Goal: Book appointment/travel/reservation

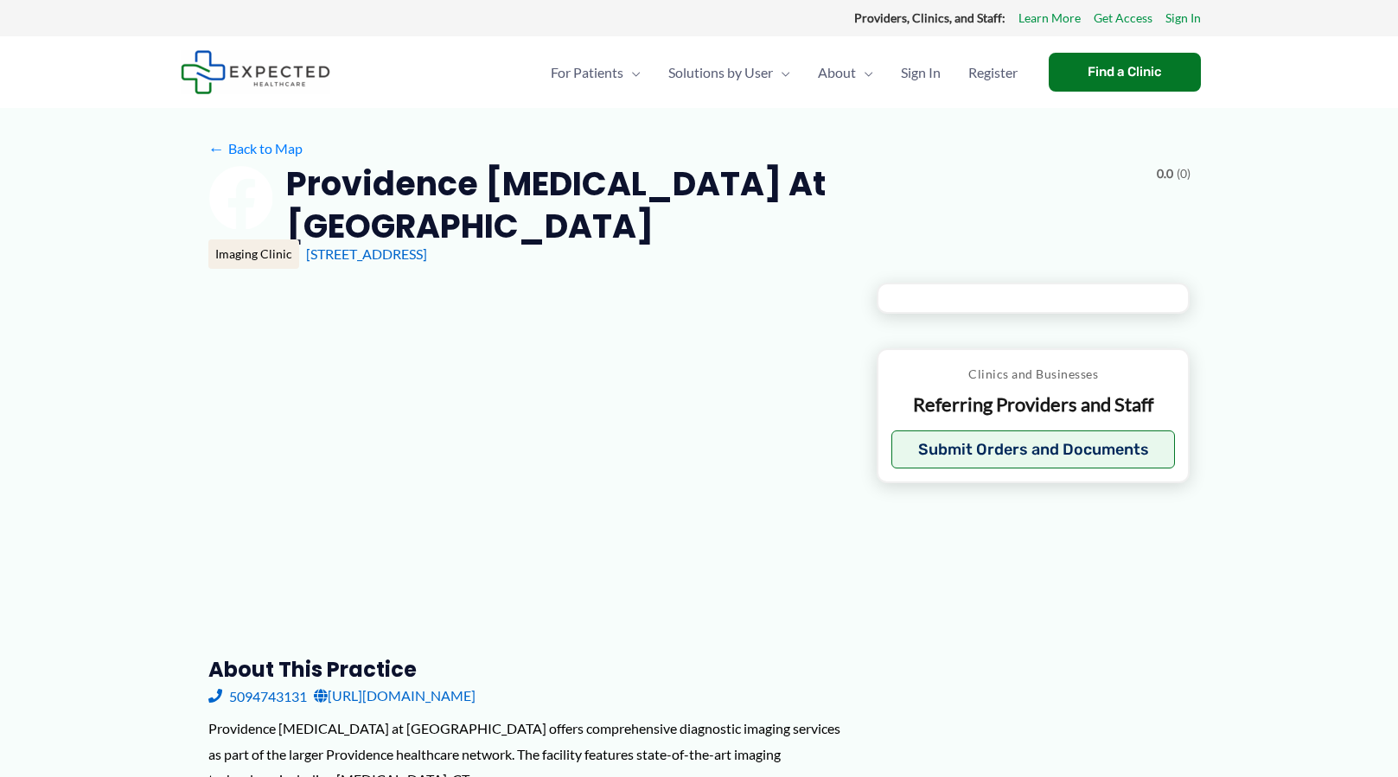
type input "**********"
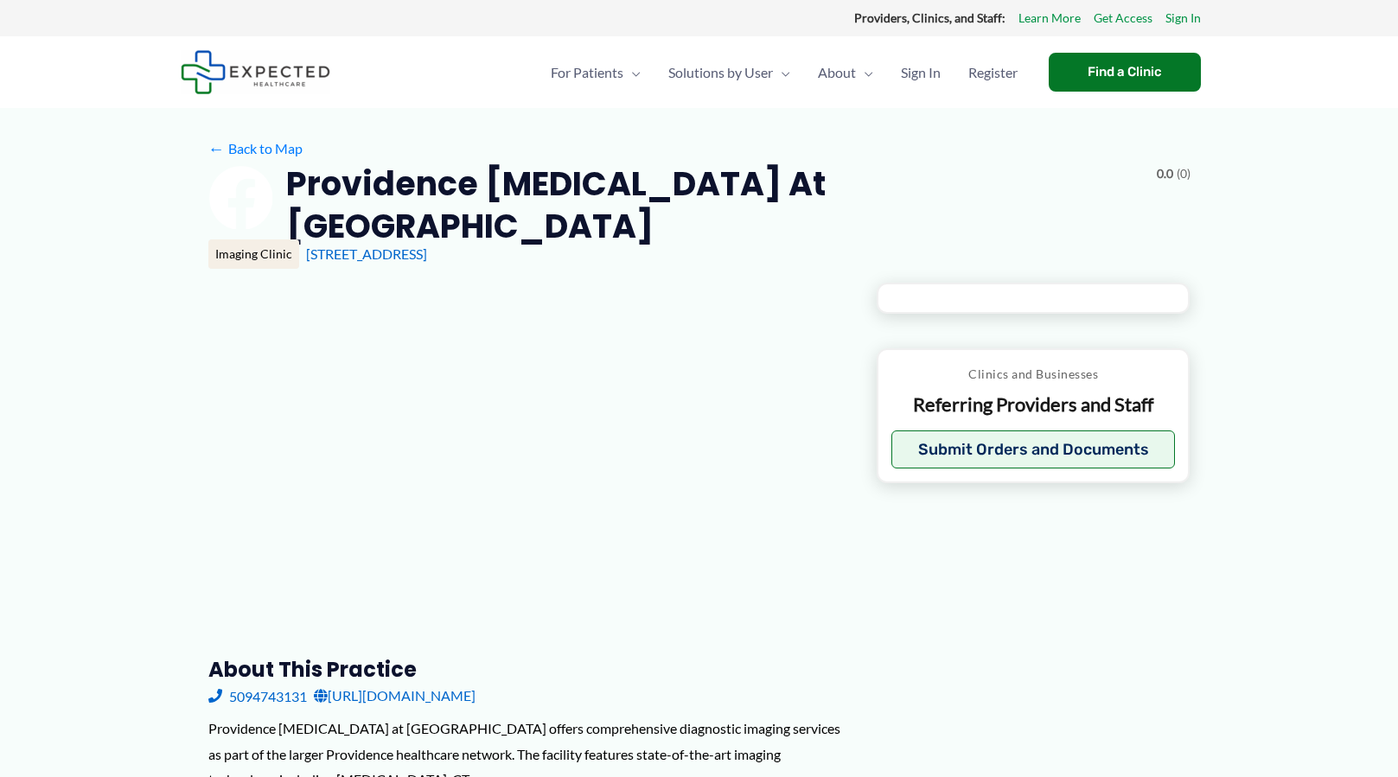
type input "**********"
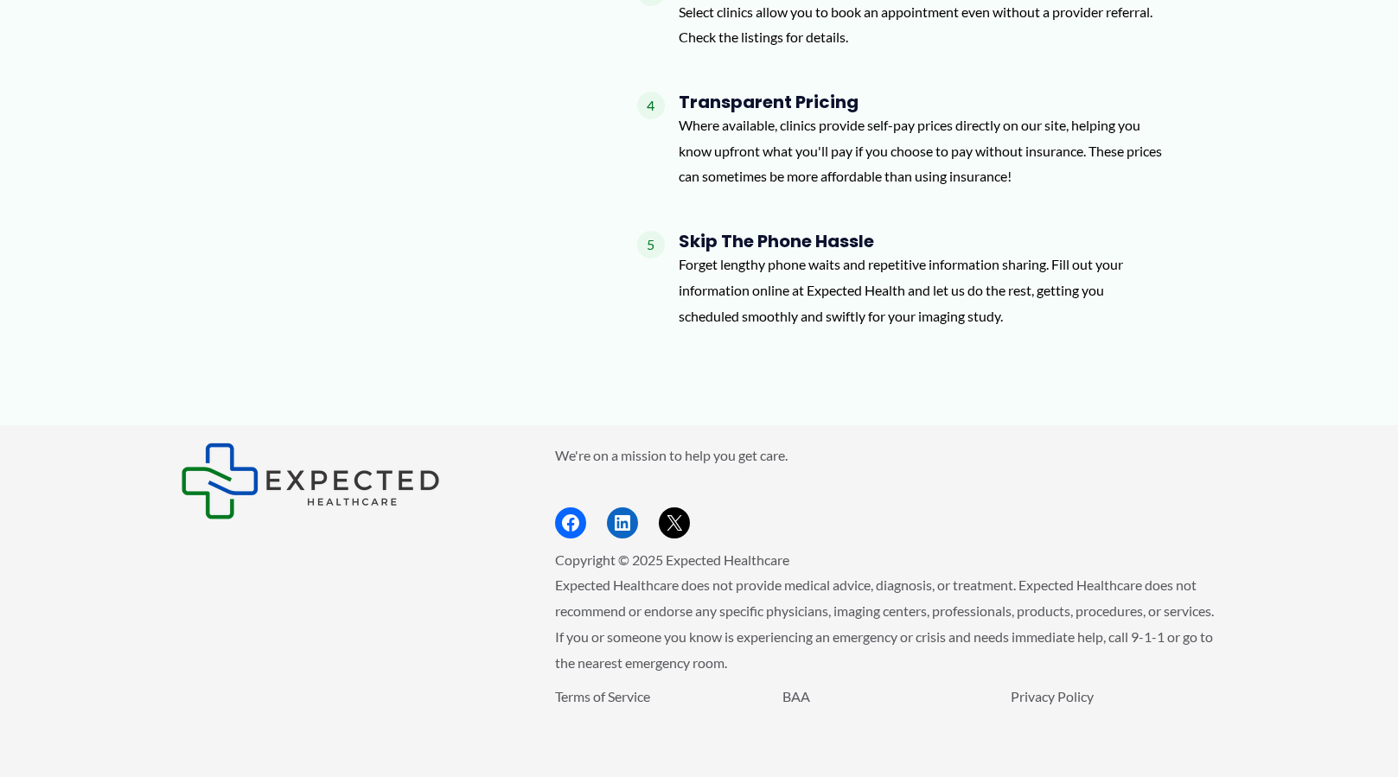
scroll to position [1419, 0]
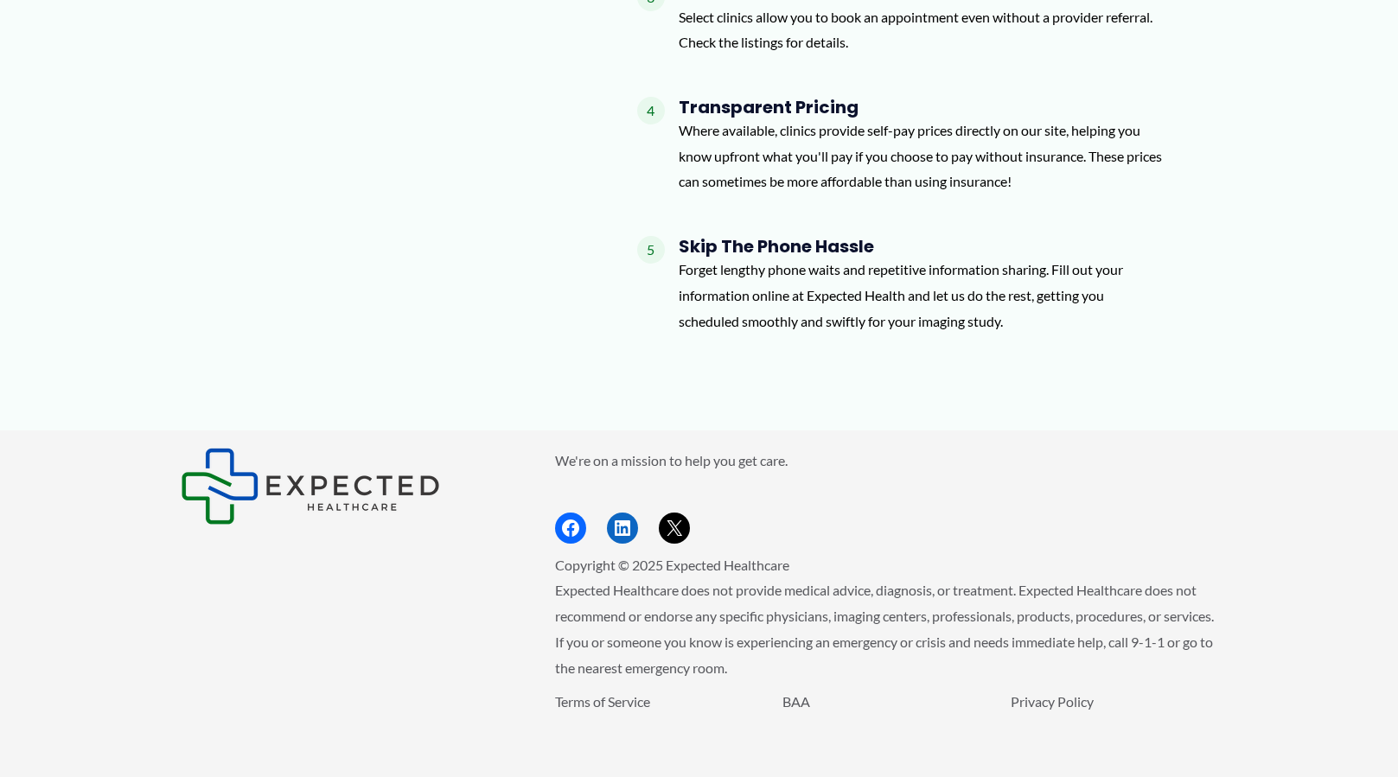
scroll to position [1419, 0]
